Goal: Task Accomplishment & Management: Manage account settings

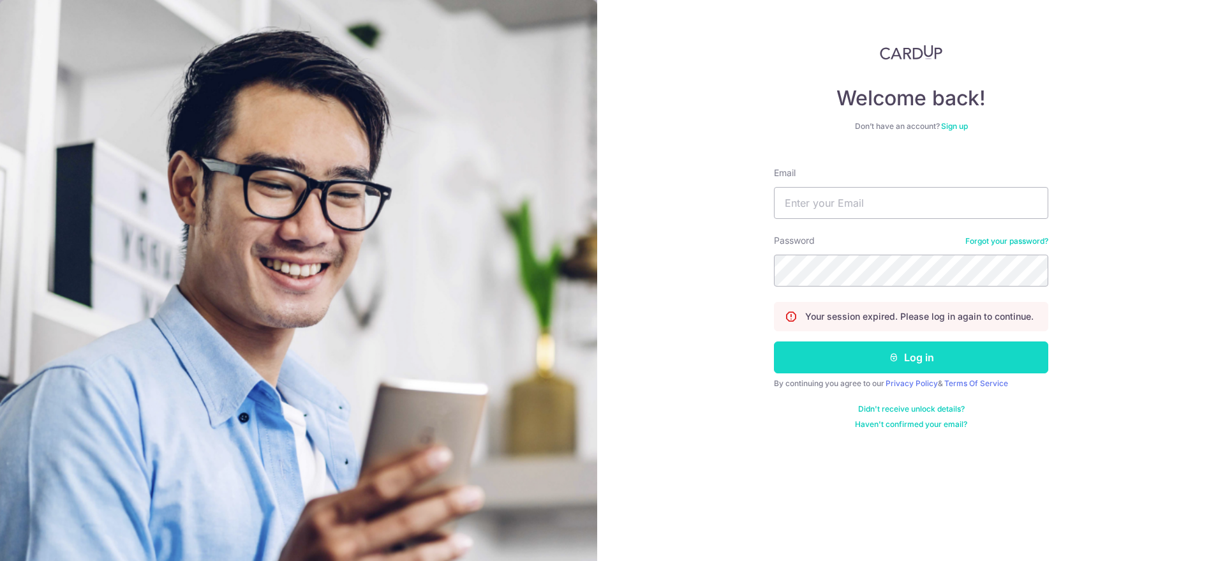
type input "[EMAIL_ADDRESS][DOMAIN_NAME]"
click at [904, 355] on button "Log in" at bounding box center [911, 357] width 274 height 32
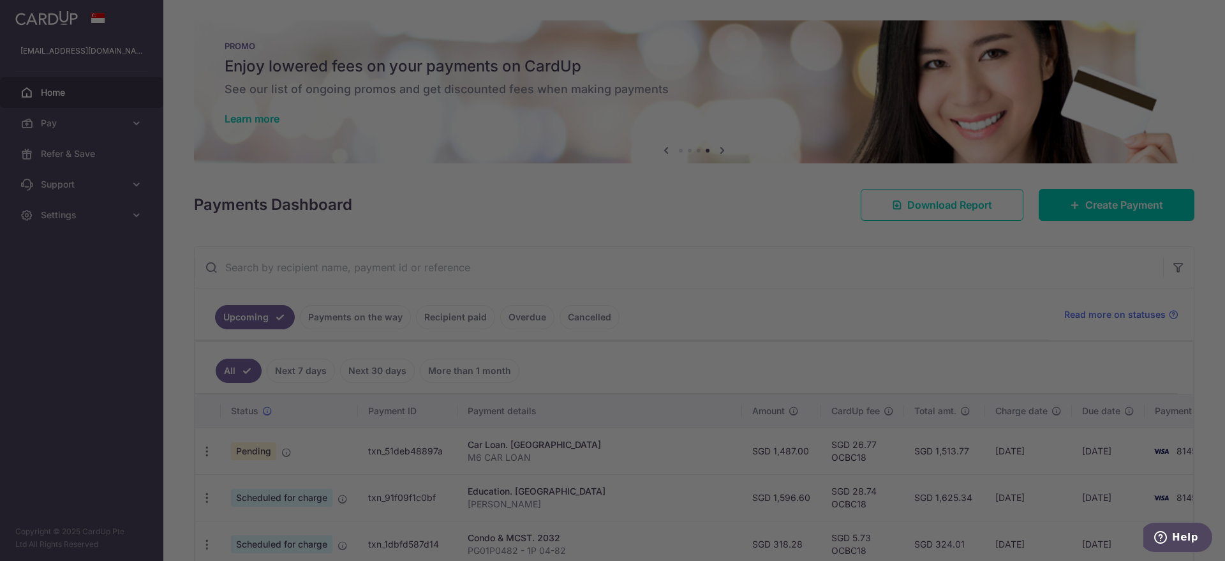
click at [887, 307] on div at bounding box center [618, 283] width 1237 height 567
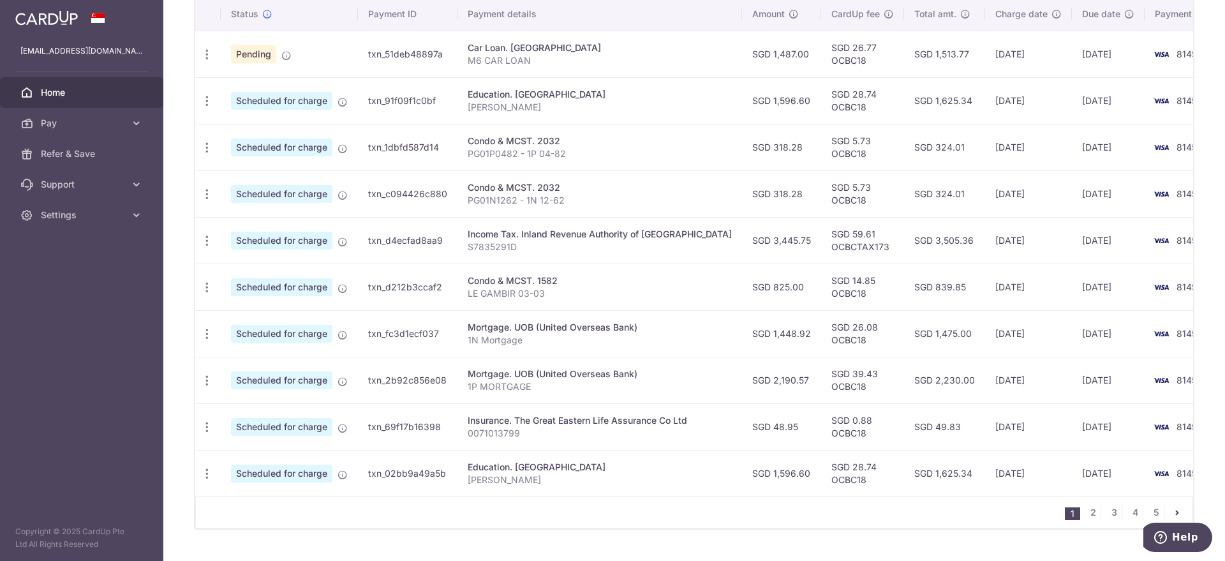
scroll to position [434, 0]
